Goal: Obtain resource: Download file/media

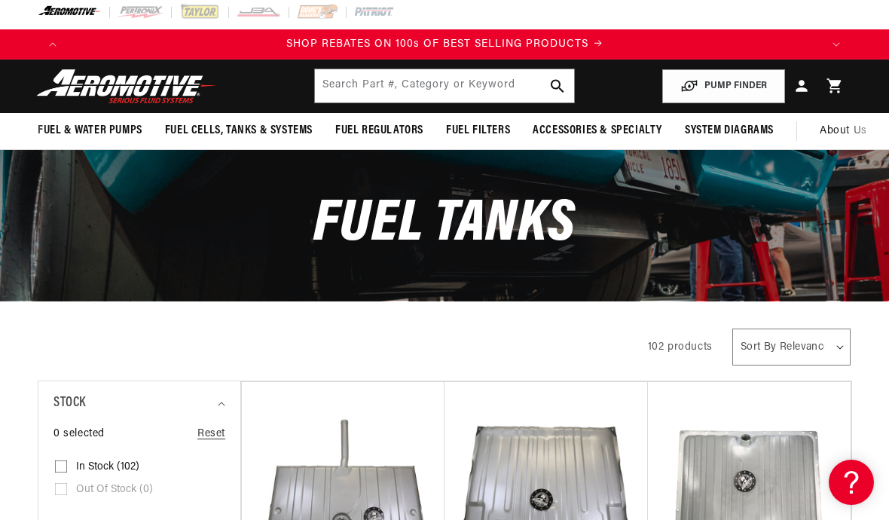
click at [103, 324] on div "All Products" at bounding box center [330, 345] width 584 height 42
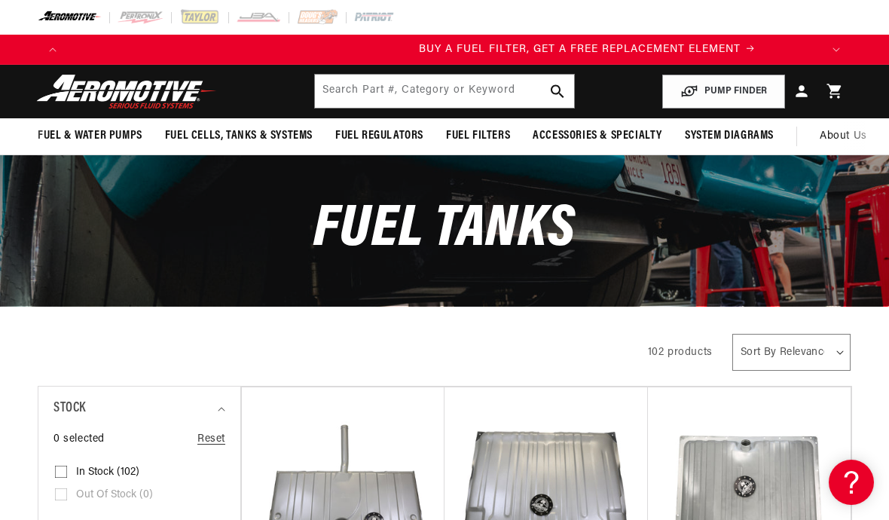
scroll to position [0, 753]
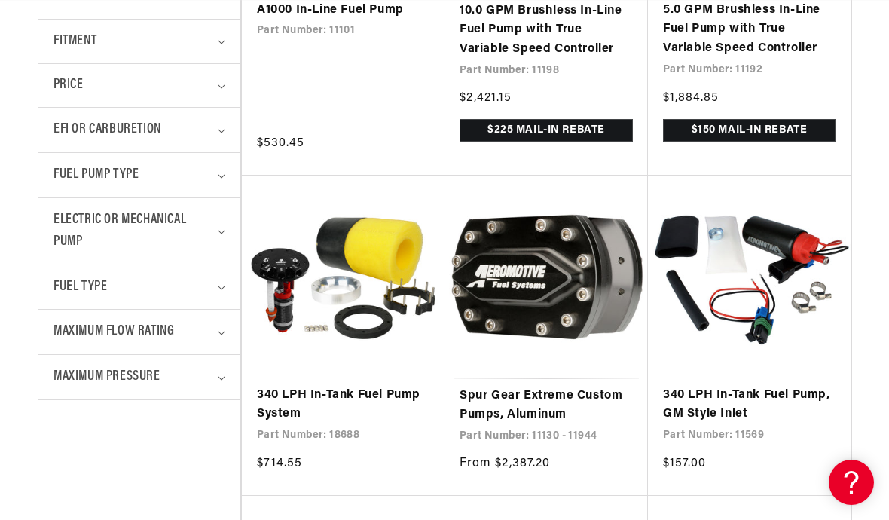
scroll to position [0, 1506]
click at [321, 405] on link "340 LPH In-Tank Fuel Pump System" at bounding box center [343, 405] width 172 height 38
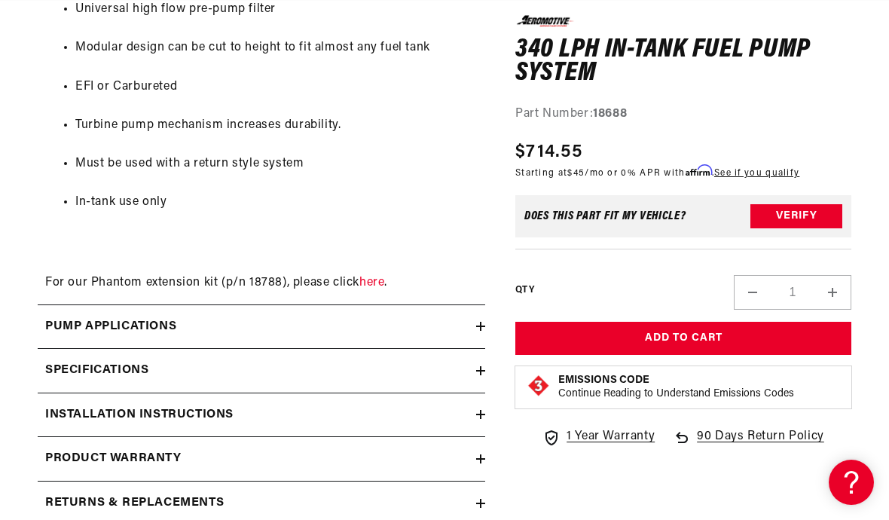
click at [250, 406] on summary "Installation Instructions" at bounding box center [261, 415] width 447 height 44
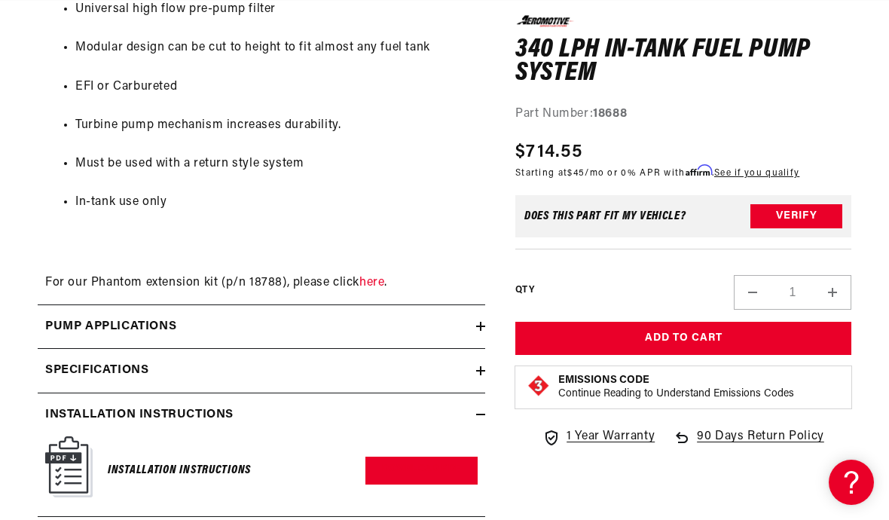
click at [74, 447] on img at bounding box center [68, 466] width 47 height 61
click at [88, 436] on img at bounding box center [68, 466] width 47 height 61
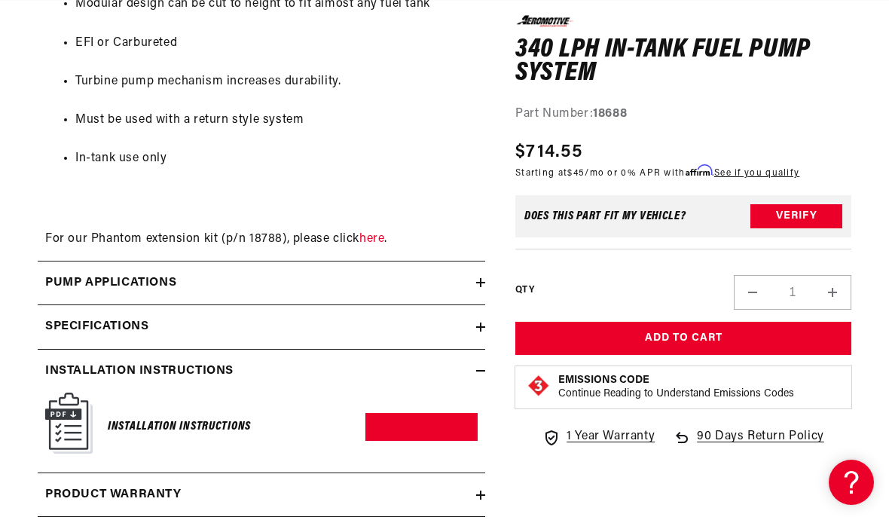
click at [424, 413] on link "Download PDF" at bounding box center [421, 427] width 112 height 28
